Goal: Transaction & Acquisition: Purchase product/service

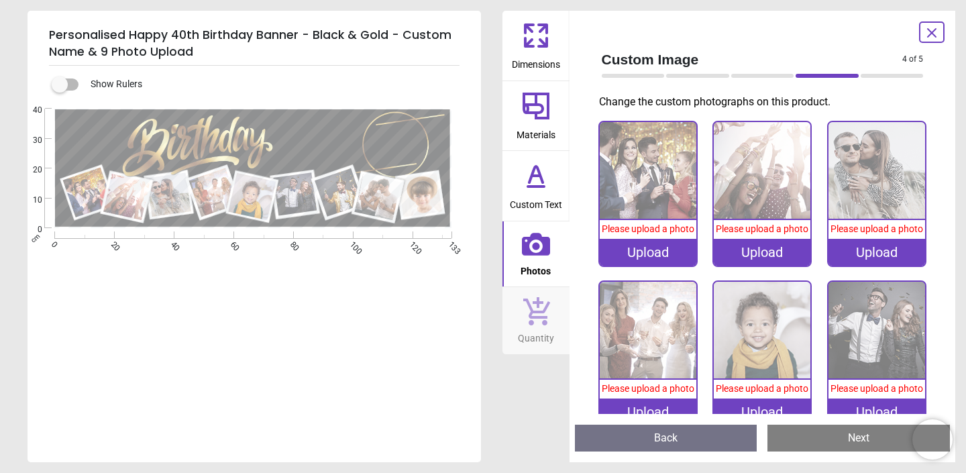
scroll to position [7, 0]
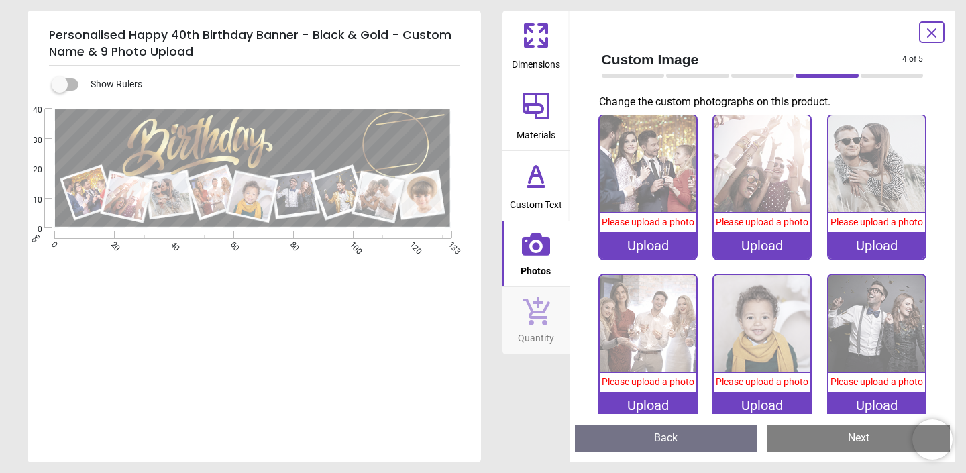
click at [934, 38] on icon at bounding box center [932, 33] width 16 height 16
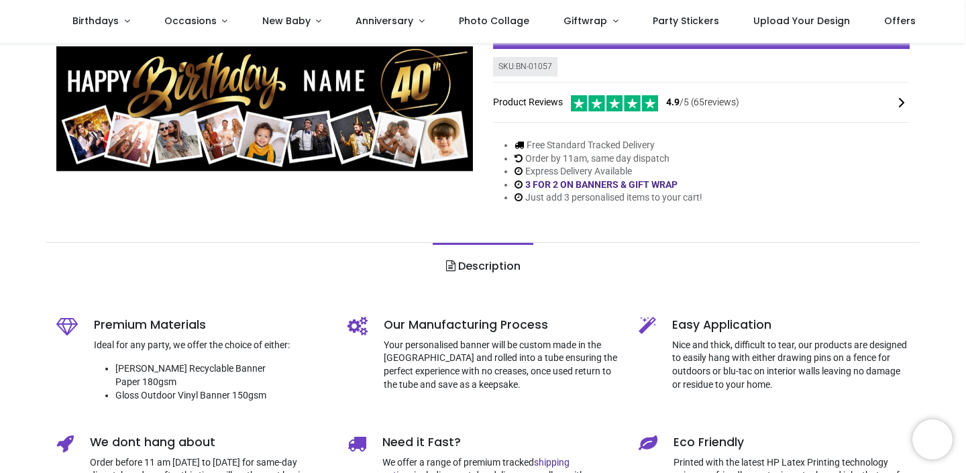
scroll to position [0, 0]
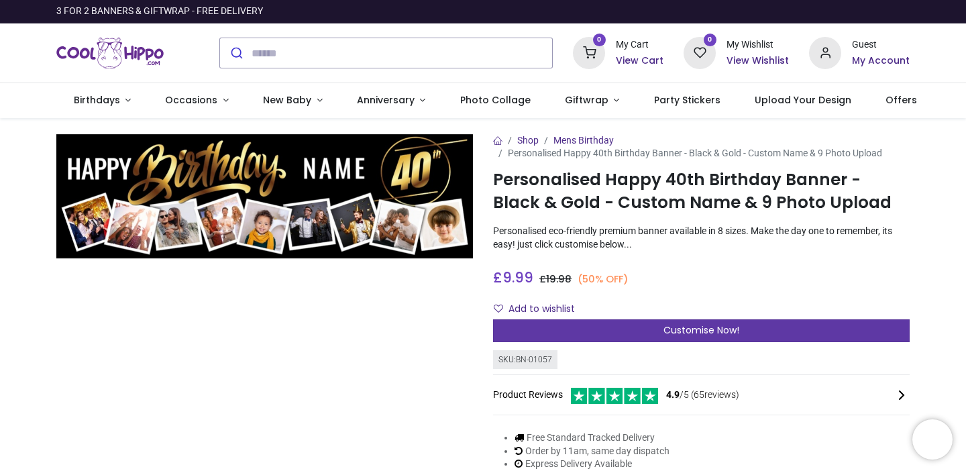
click at [650, 322] on div "Customise Now!" at bounding box center [701, 330] width 417 height 23
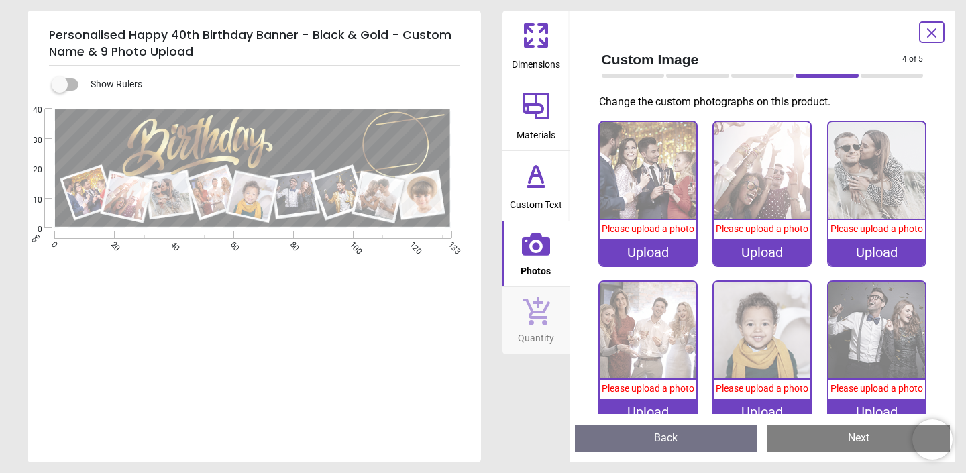
click at [545, 46] on icon at bounding box center [543, 42] width 8 height 8
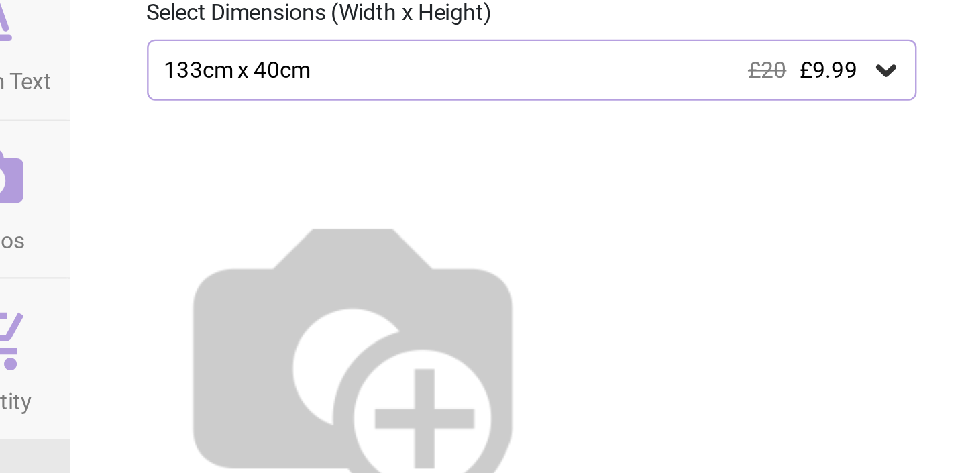
click at [774, 266] on img at bounding box center [688, 320] width 172 height 172
click at [713, 203] on div "133cm x 40cm £20 £9.99" at bounding box center [756, 200] width 297 height 11
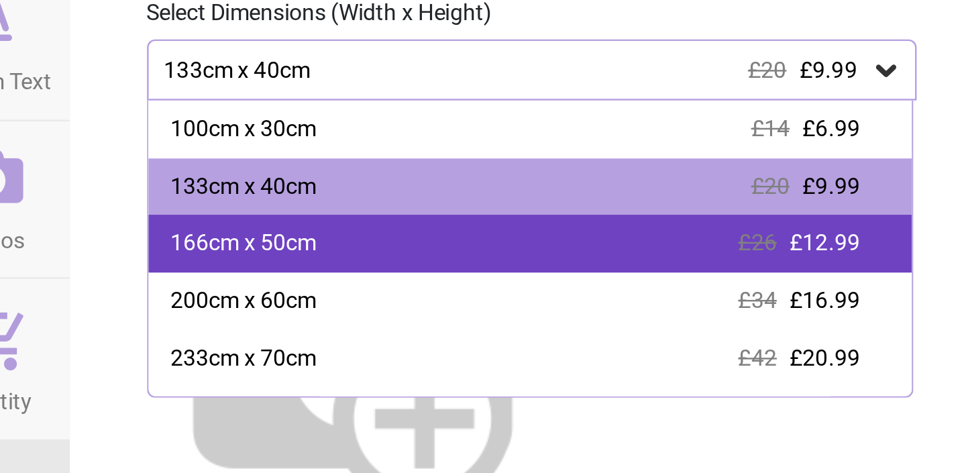
click at [689, 272] on div "166cm x 50cm £26 £12.99" at bounding box center [762, 272] width 319 height 24
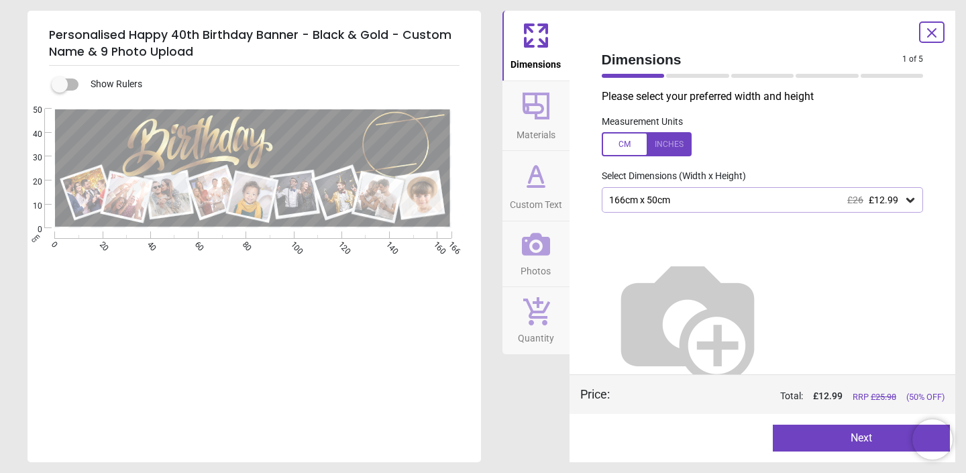
click at [725, 203] on div "166cm x 50cm £26 £12.99" at bounding box center [756, 200] width 297 height 11
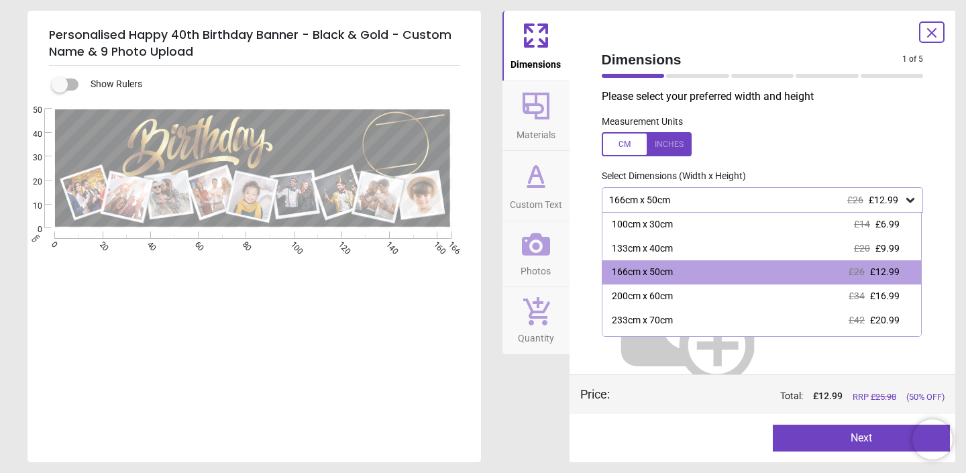
click at [787, 155] on label at bounding box center [763, 144] width 322 height 24
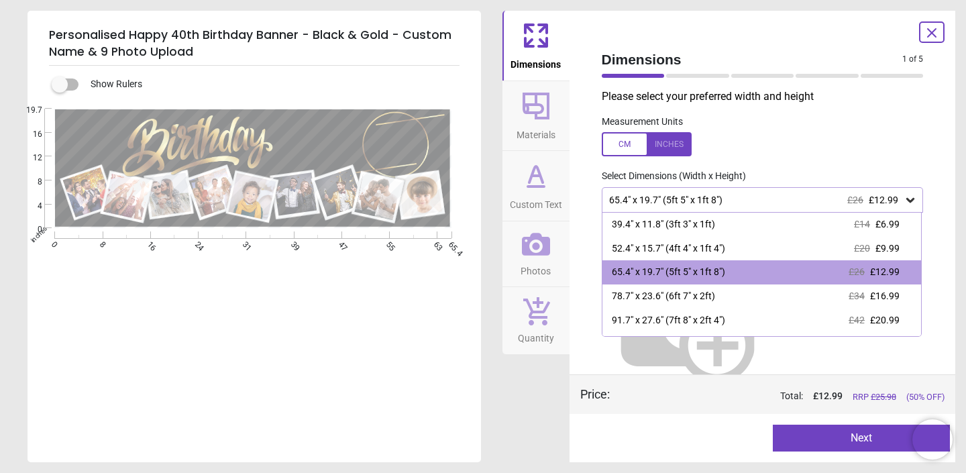
click at [787, 155] on label at bounding box center [763, 144] width 322 height 24
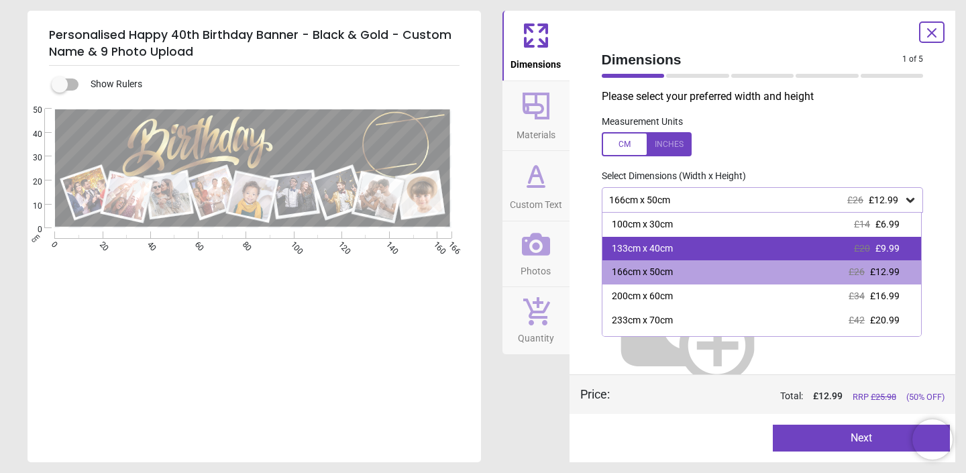
click at [672, 250] on div "133cm x 40cm" at bounding box center [642, 248] width 61 height 13
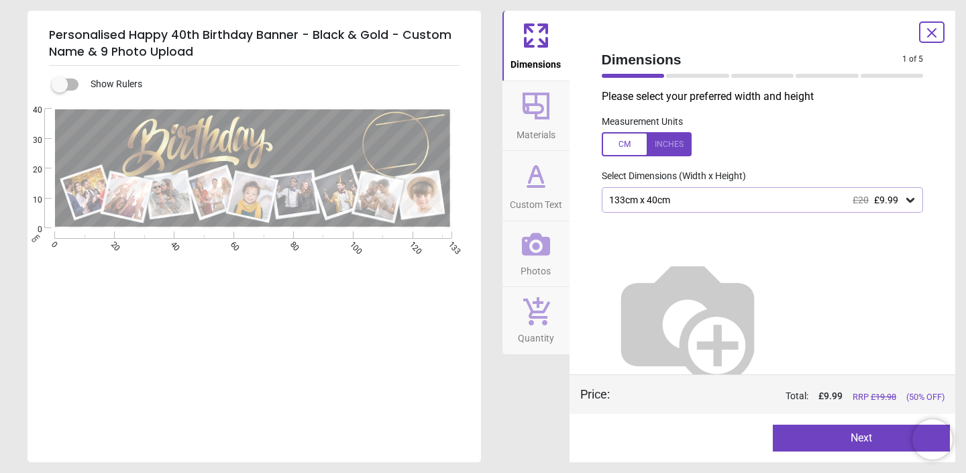
scroll to position [5, 0]
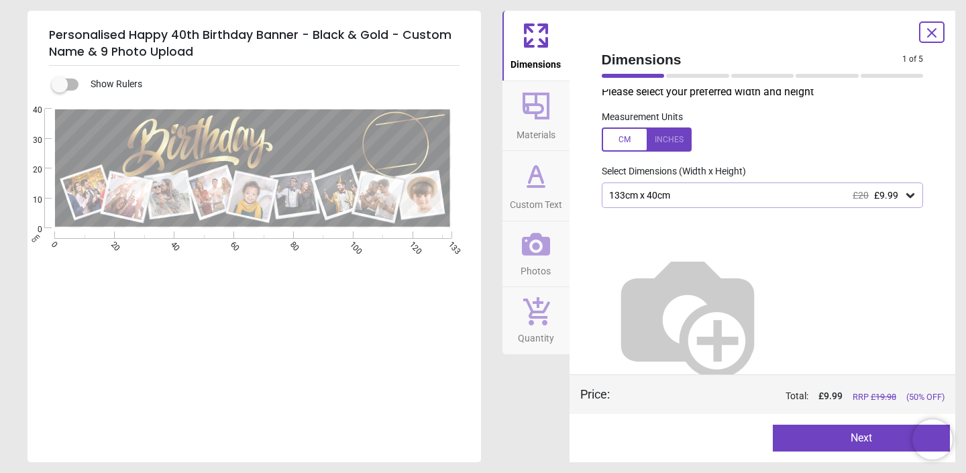
click at [858, 436] on button "Next" at bounding box center [861, 438] width 177 height 27
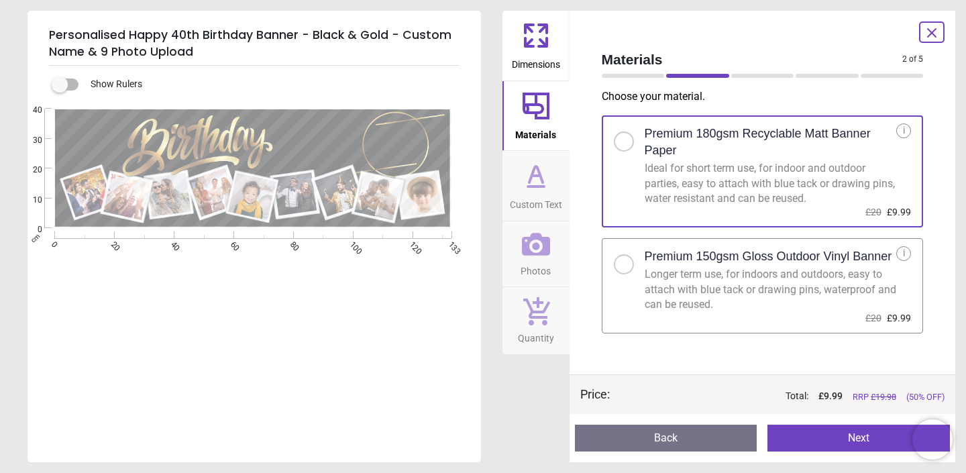
click at [848, 438] on button "Next" at bounding box center [859, 438] width 183 height 27
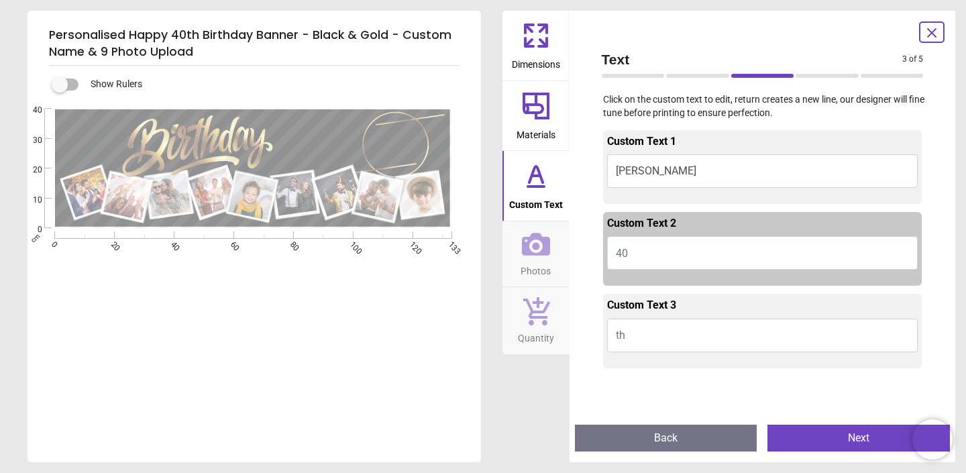
click at [654, 172] on button "[PERSON_NAME]" at bounding box center [762, 171] width 311 height 34
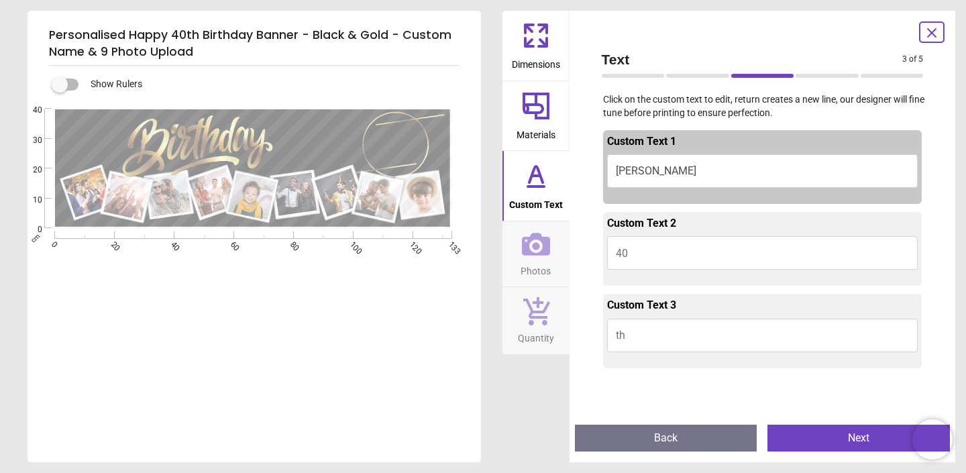
click at [654, 172] on button "[PERSON_NAME]" at bounding box center [762, 171] width 311 height 34
click at [616, 175] on button "[PERSON_NAME]" at bounding box center [762, 171] width 311 height 34
click at [622, 175] on button "[PERSON_NAME]" at bounding box center [762, 171] width 311 height 34
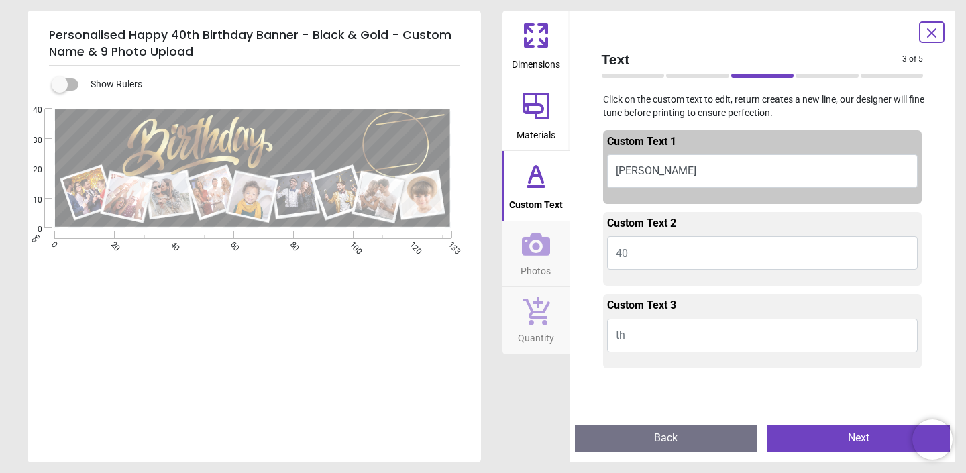
click at [622, 175] on button "[PERSON_NAME]" at bounding box center [762, 171] width 311 height 34
click at [660, 175] on button "[PERSON_NAME]" at bounding box center [762, 171] width 311 height 34
type textarea "*"
type textarea "*****"
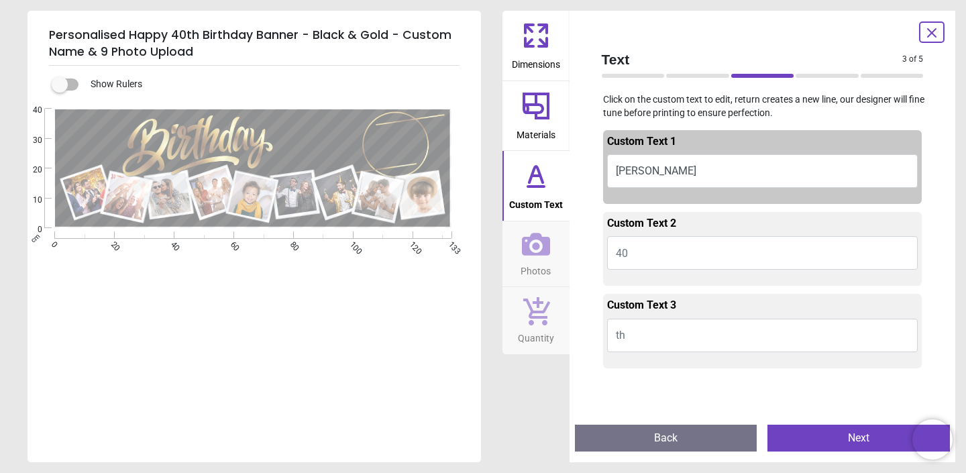
click at [714, 249] on button "40" at bounding box center [762, 253] width 311 height 34
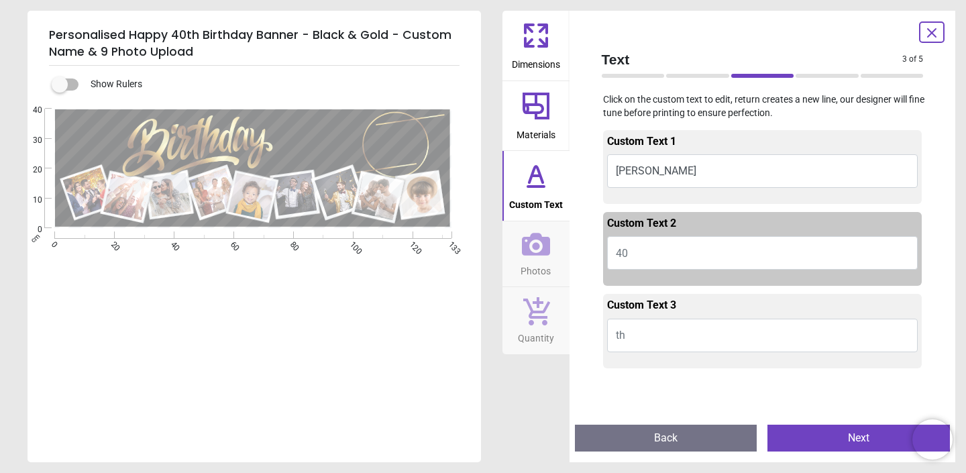
click at [689, 339] on button "th" at bounding box center [762, 336] width 311 height 34
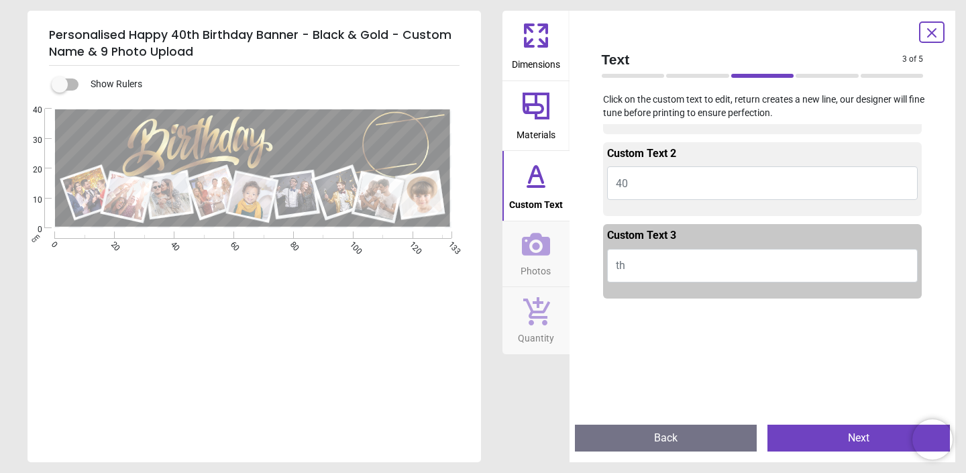
scroll to position [71, 0]
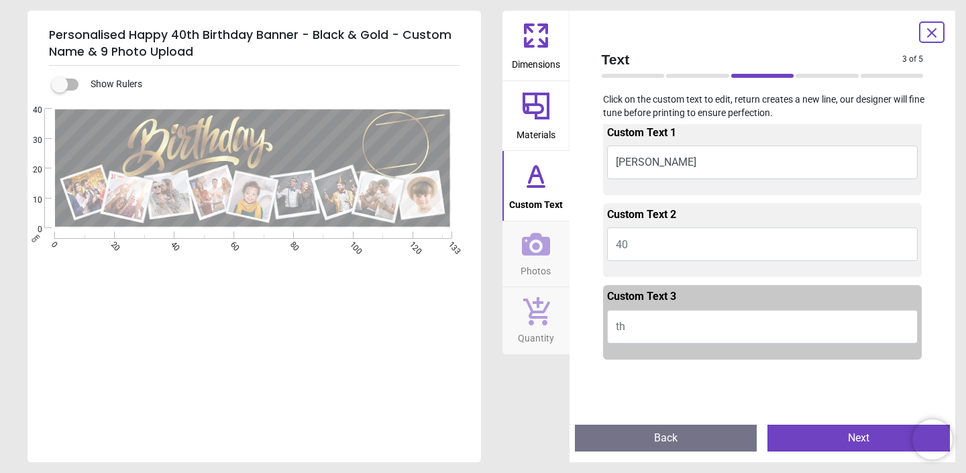
scroll to position [0, 0]
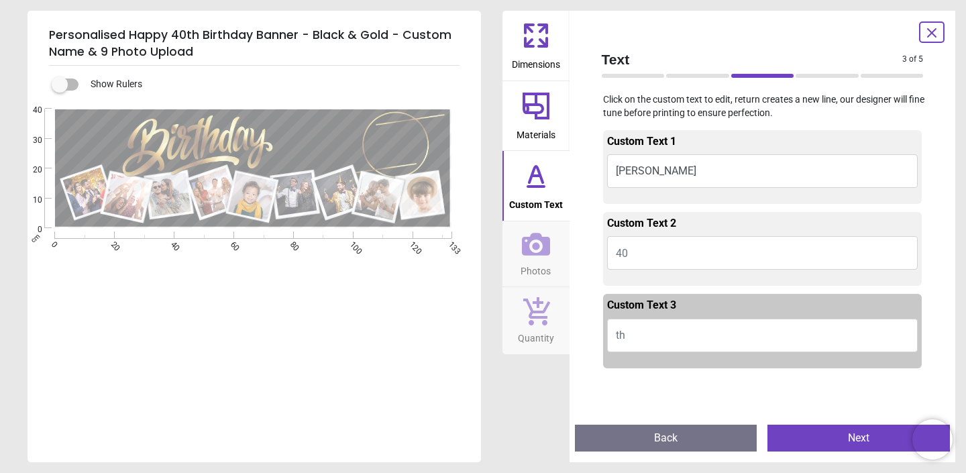
click at [591, 179] on div "Custom Text 1 [PERSON_NAME] Custom Text 2 40 Custom Text 3 th" at bounding box center [763, 269] width 344 height 290
click at [939, 297] on div "Text 3 of 5 3 of 6 Click on the custom text to edit, return creates a new line,…" at bounding box center [763, 237] width 387 height 452
click at [533, 247] on icon at bounding box center [536, 244] width 28 height 23
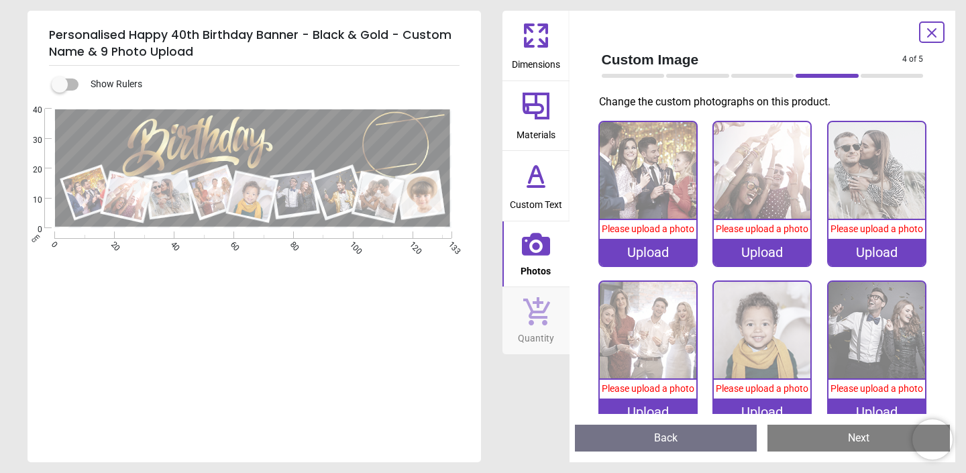
click at [649, 253] on div "Upload" at bounding box center [648, 252] width 97 height 27
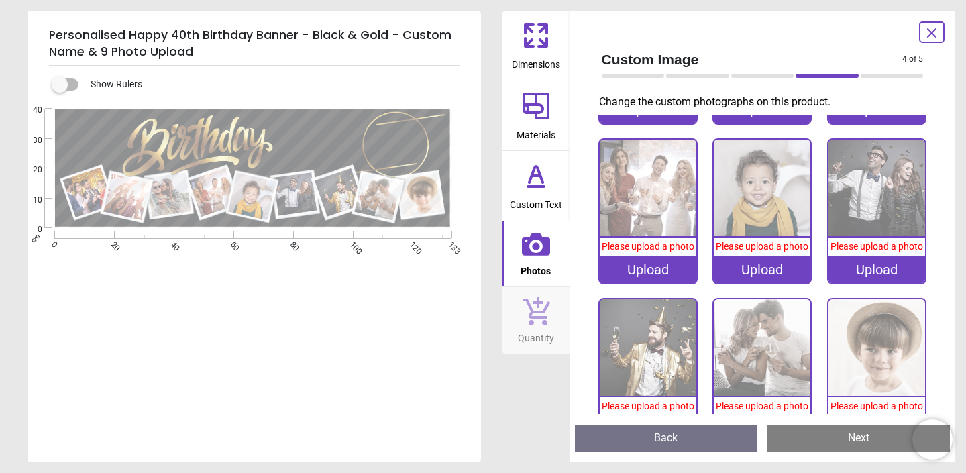
scroll to position [186, 0]
